Goal: Information Seeking & Learning: Learn about a topic

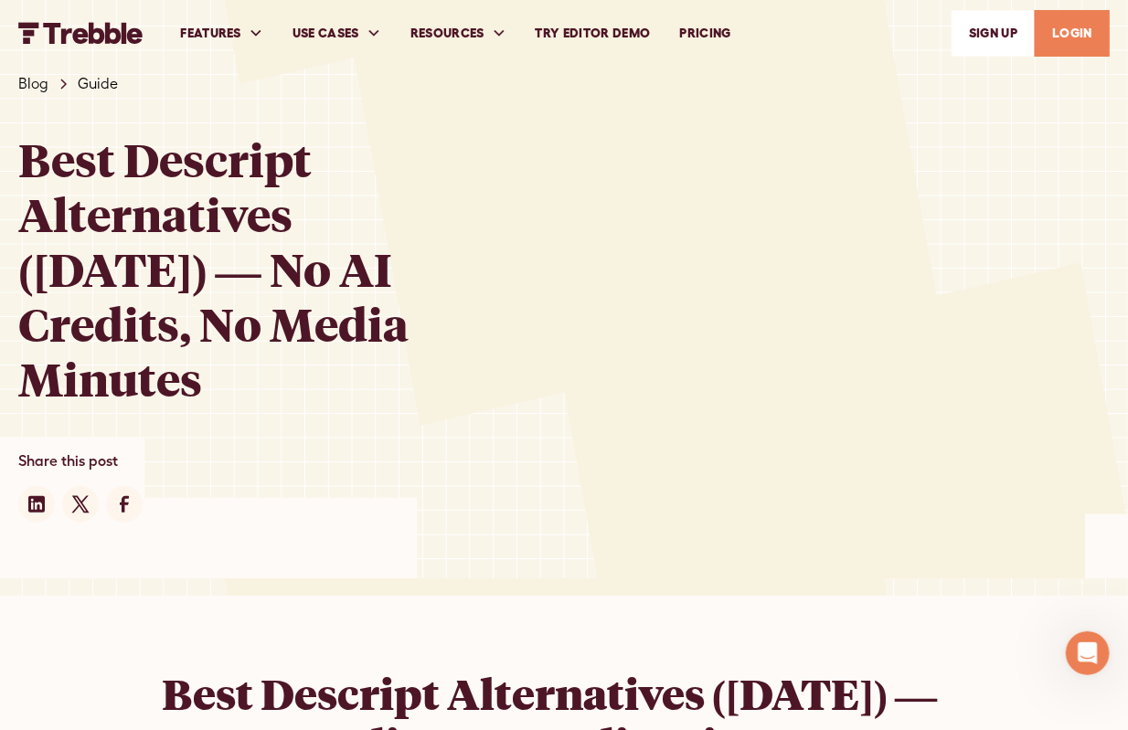
click at [700, 36] on link "PRICING" at bounding box center [704, 33] width 80 height 63
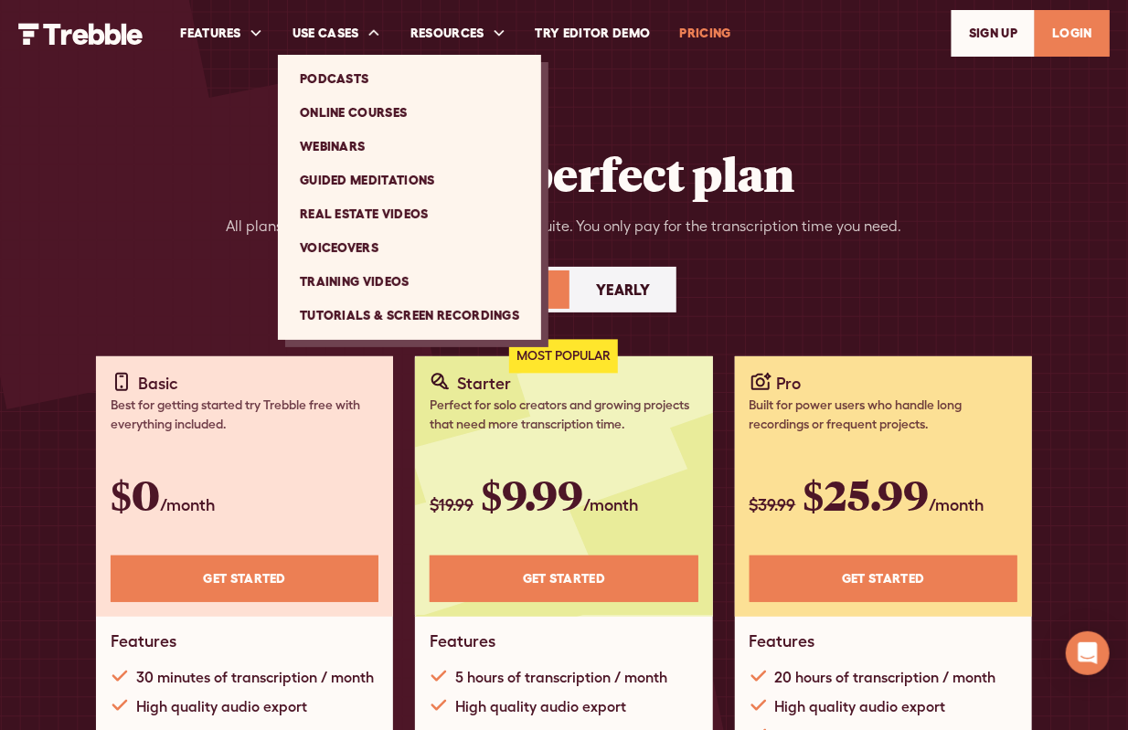
click at [362, 77] on link "Podcasts" at bounding box center [409, 79] width 249 height 34
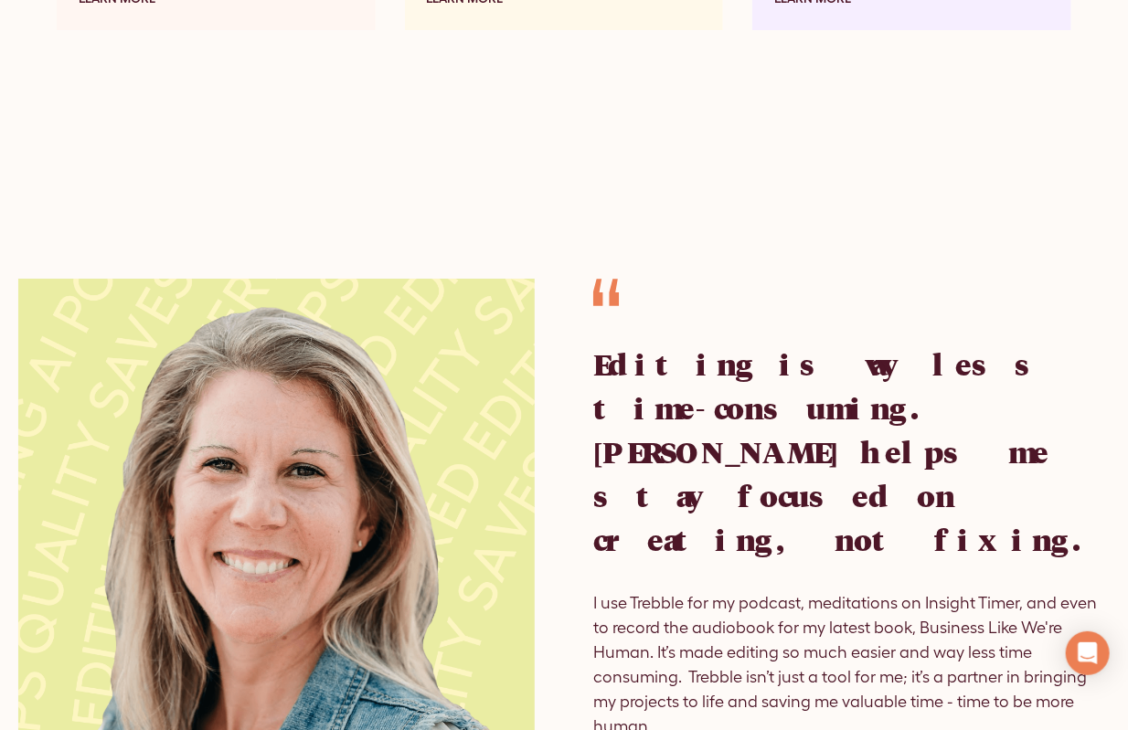
scroll to position [3016, 0]
